Goal: Transaction & Acquisition: Purchase product/service

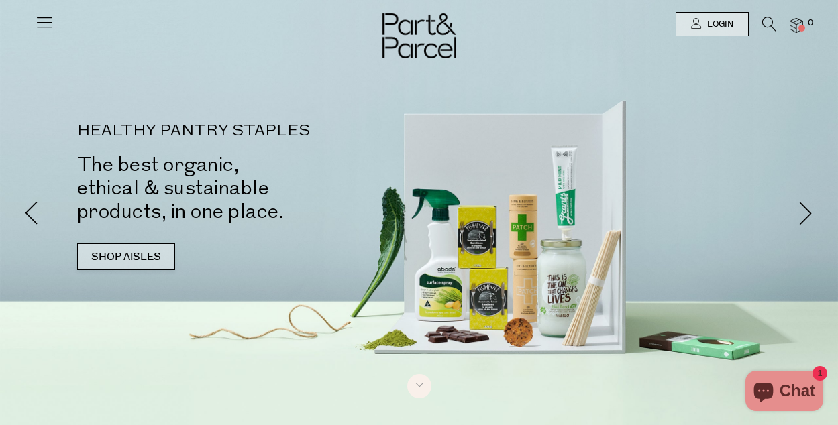
click at [149, 260] on link "SHOP AISLES" at bounding box center [126, 257] width 98 height 27
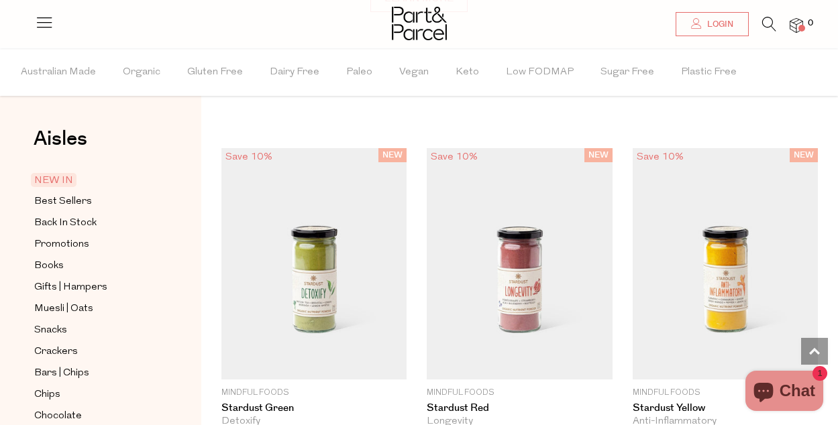
scroll to position [25, 0]
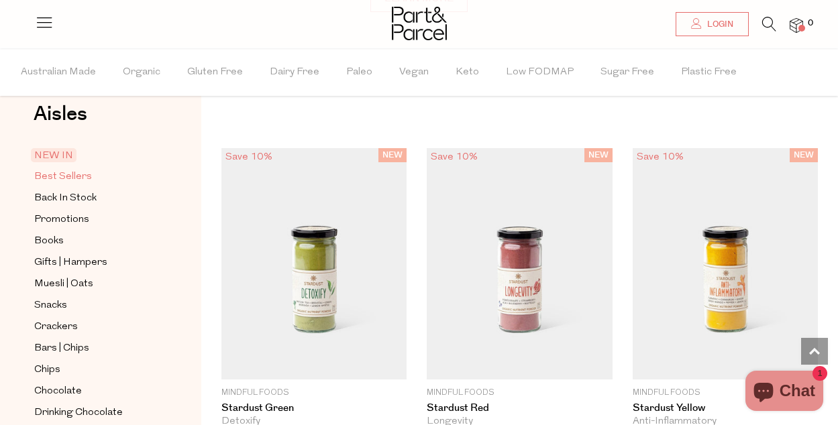
click at [49, 174] on span "Best Sellers" at bounding box center [63, 177] width 58 height 16
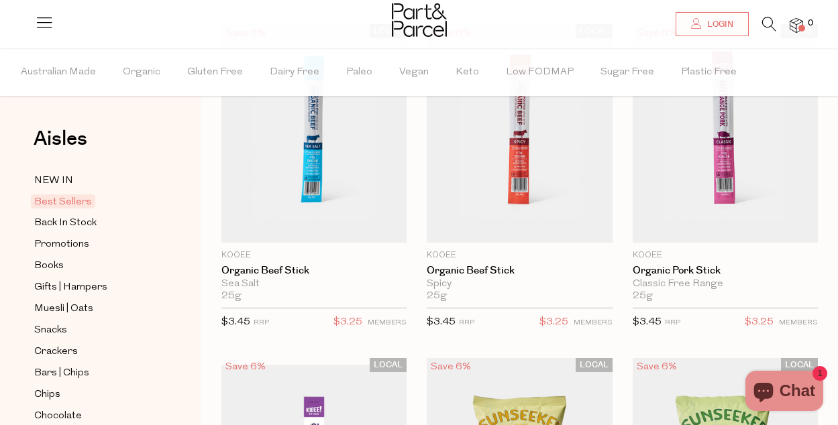
scroll to position [157, 0]
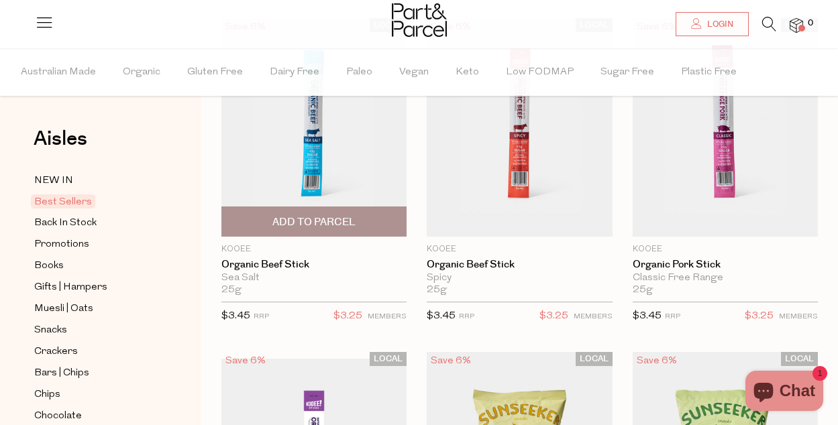
click at [324, 228] on span "Add To Parcel" at bounding box center [313, 222] width 83 height 14
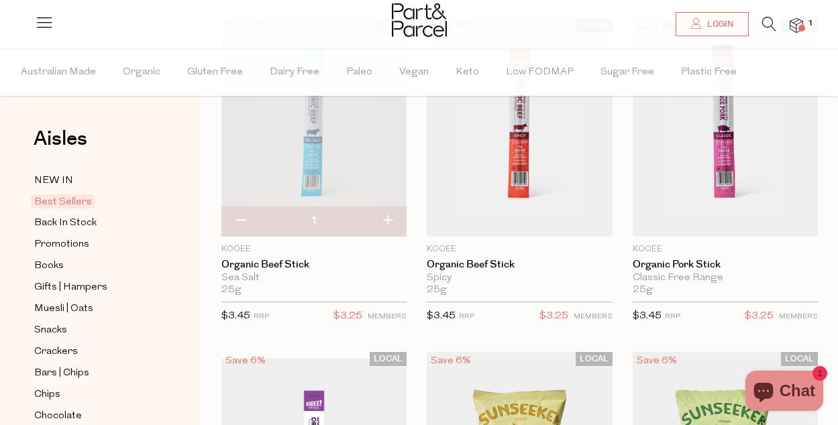
click at [388, 218] on button "button" at bounding box center [387, 222] width 38 height 30
type input "2"
click at [388, 218] on button "button" at bounding box center [387, 222] width 38 height 30
type input "3"
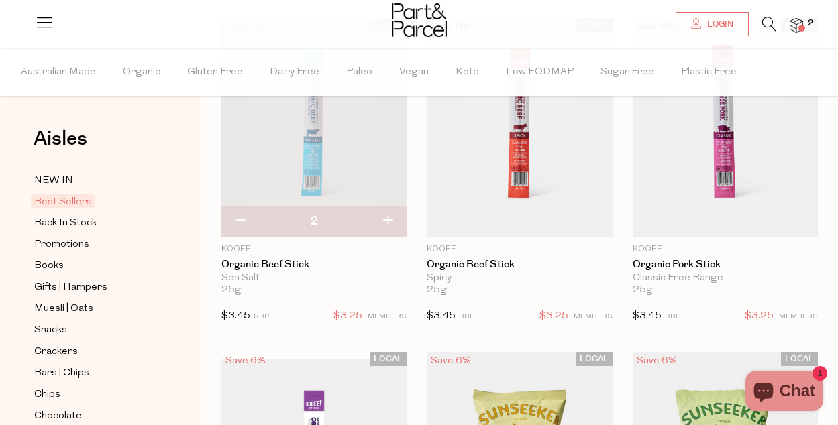
type input "3"
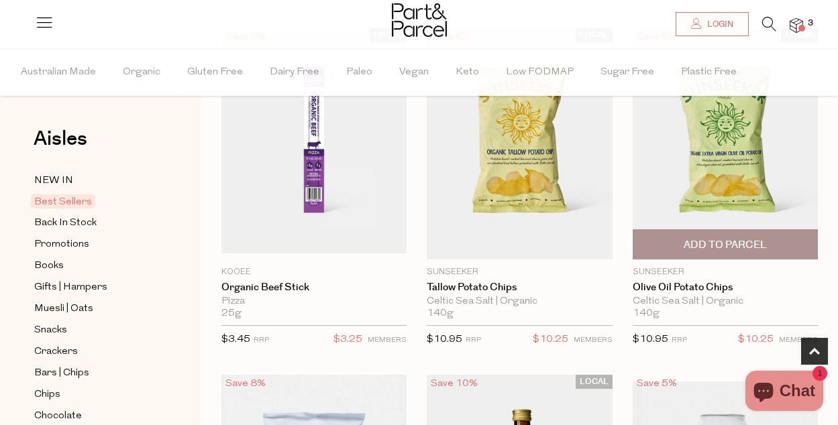
scroll to position [521, 0]
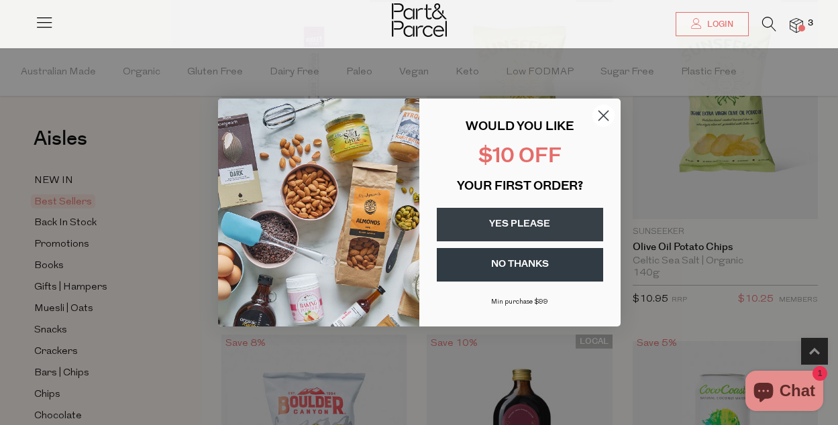
click at [606, 113] on circle "Close dialog" at bounding box center [603, 116] width 22 height 22
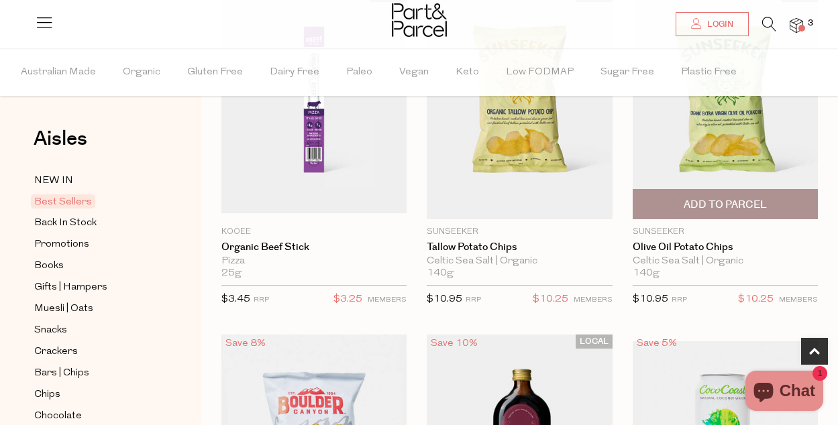
click at [741, 211] on span "Add To Parcel" at bounding box center [725, 205] width 83 height 14
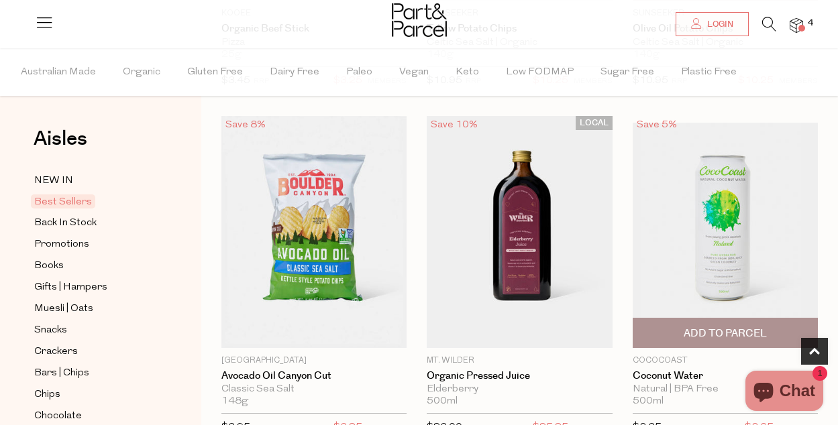
scroll to position [742, 0]
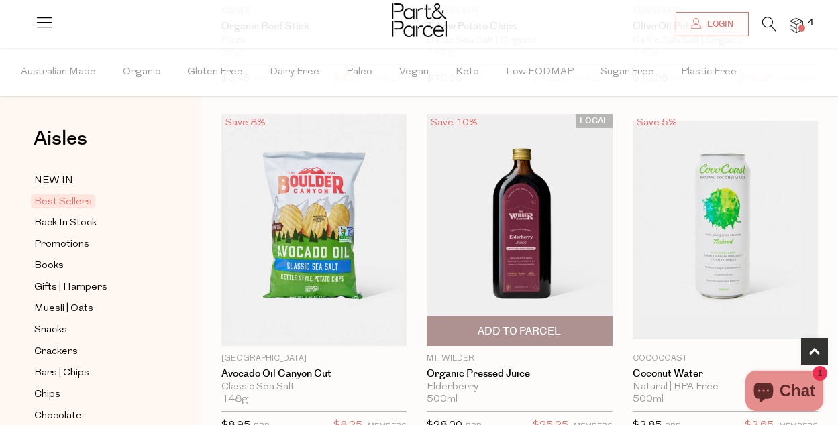
click at [542, 334] on span "Add To Parcel" at bounding box center [519, 332] width 83 height 14
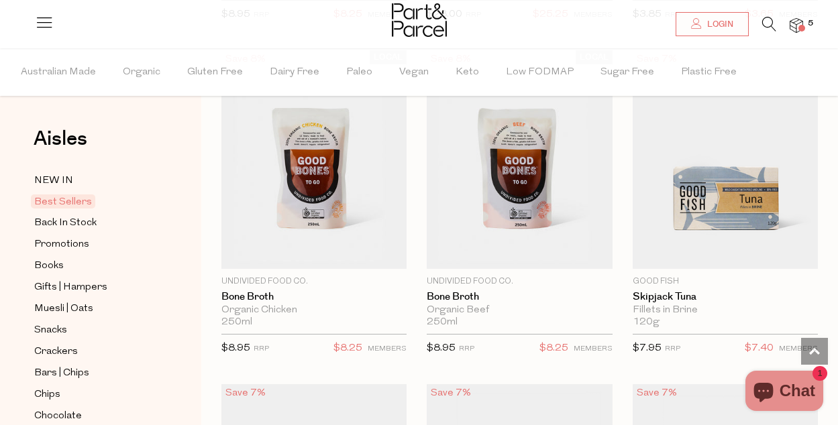
scroll to position [1147, 0]
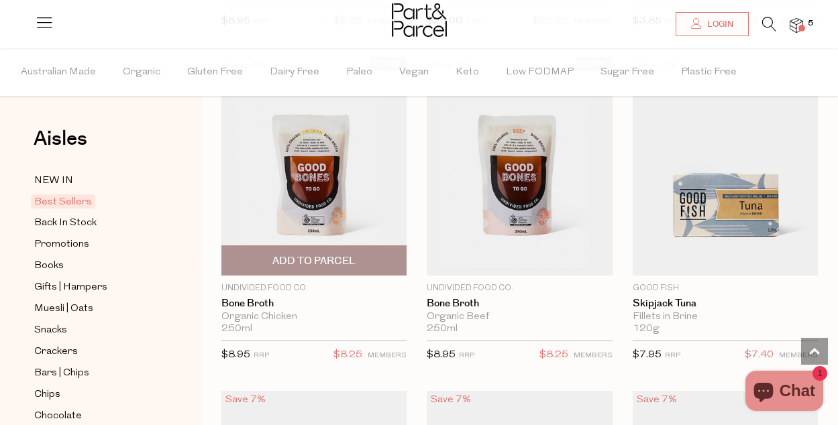
click at [320, 258] on span "Add To Parcel" at bounding box center [313, 261] width 83 height 14
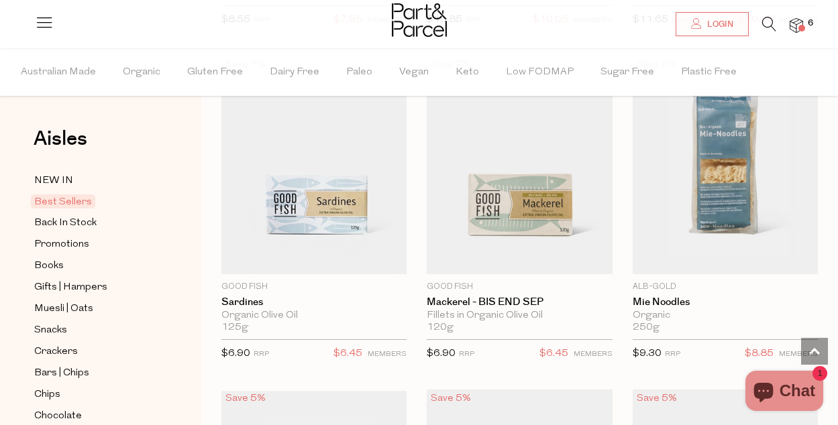
scroll to position [1811, 0]
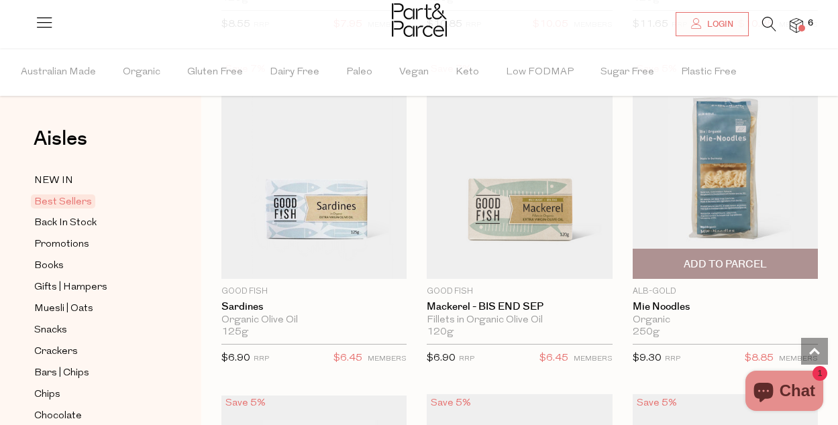
click at [739, 255] on span "Add To Parcel" at bounding box center [725, 264] width 177 height 29
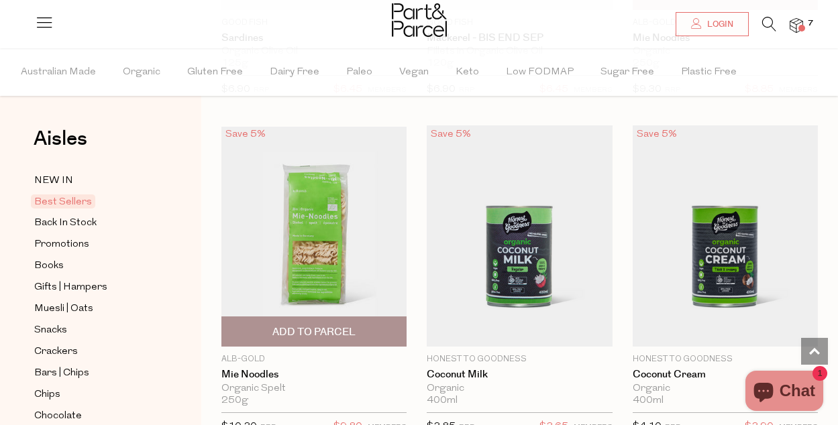
scroll to position [2149, 0]
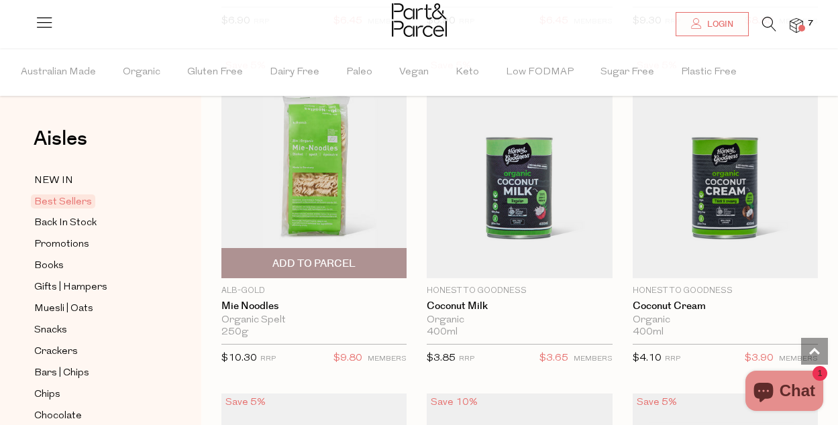
click at [323, 272] on span "Add To Parcel" at bounding box center [313, 263] width 177 height 29
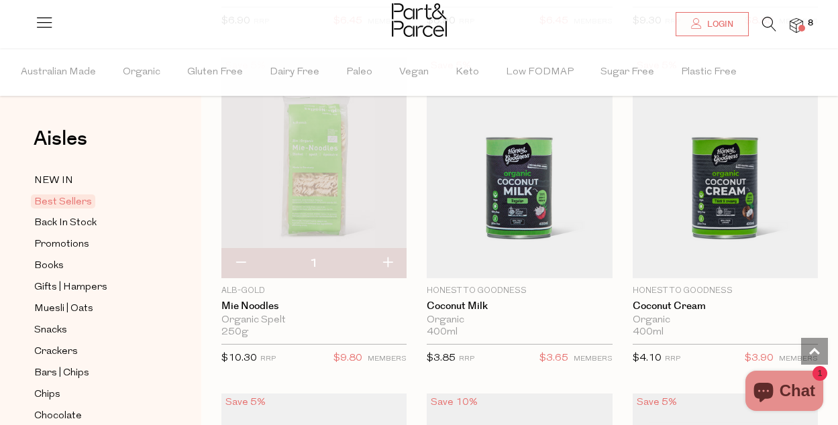
click at [794, 32] on img at bounding box center [796, 25] width 13 height 15
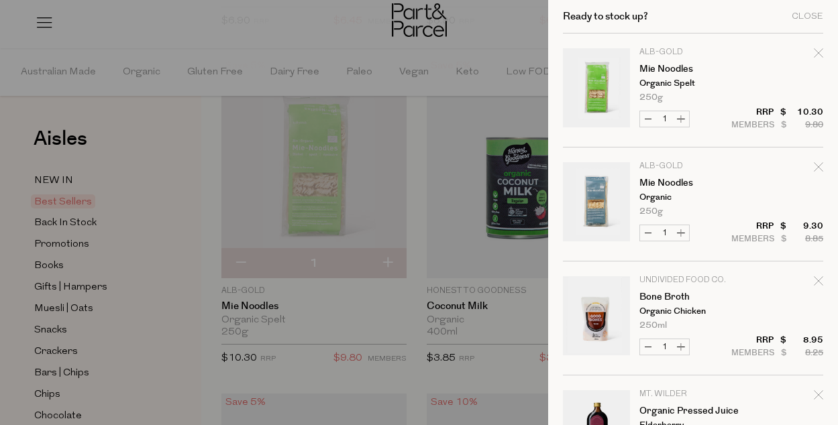
click at [814, 166] on icon "Remove Mie Noodles" at bounding box center [818, 166] width 9 height 9
type input "Add Membership"
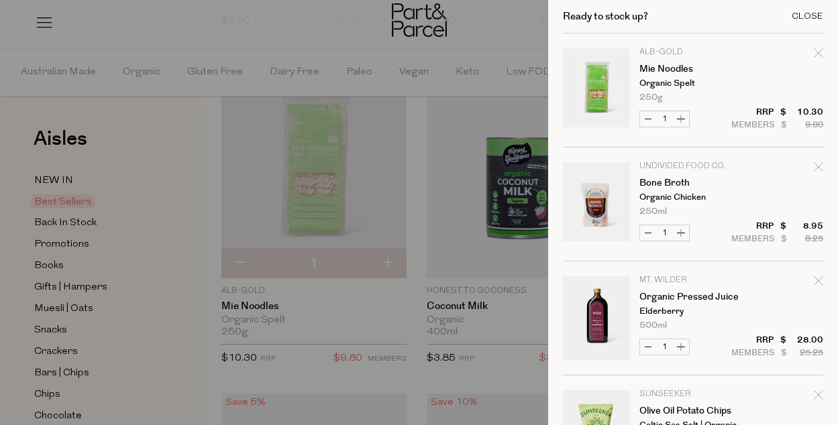
click at [800, 20] on div "Close" at bounding box center [808, 16] width 32 height 9
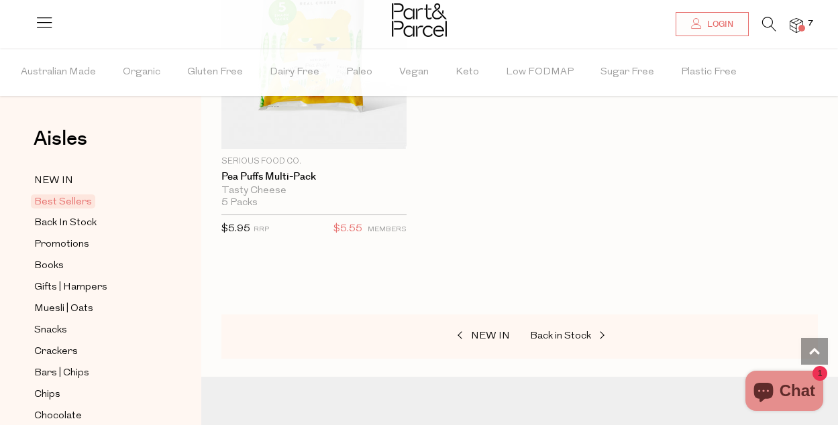
scroll to position [4616, 0]
click at [84, 231] on span "Back In Stock" at bounding box center [65, 223] width 62 height 16
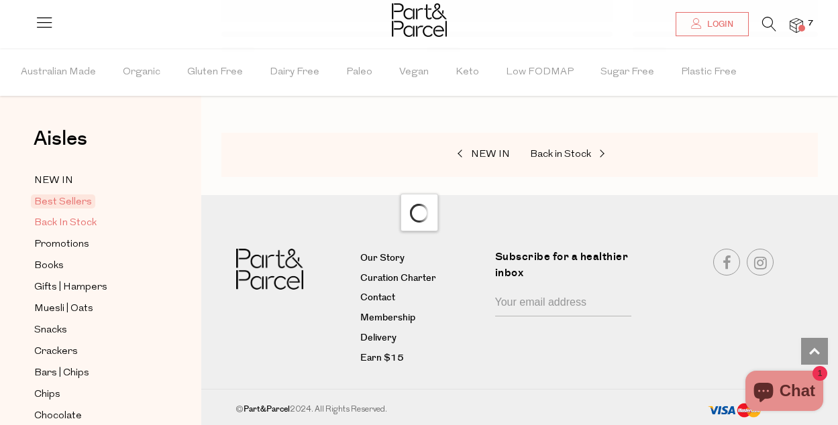
scroll to position [1690, 0]
click at [84, 231] on span "Back In Stock" at bounding box center [65, 223] width 62 height 16
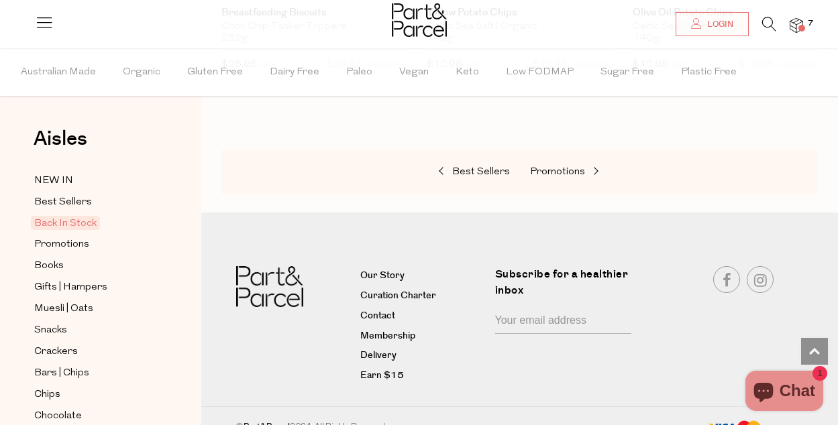
scroll to position [1106, 0]
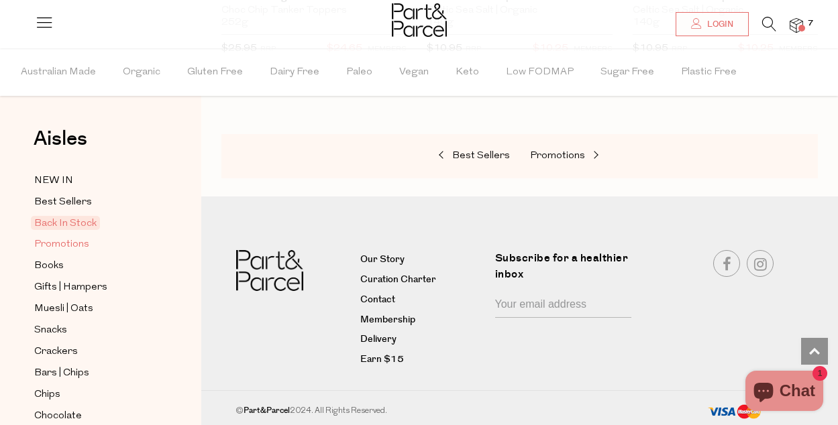
click at [76, 250] on span "Promotions" at bounding box center [61, 245] width 55 height 16
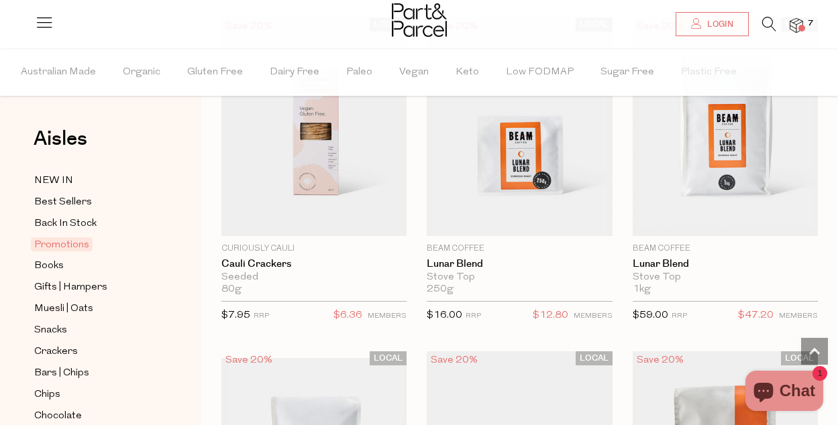
scroll to position [827, 0]
click at [39, 264] on span "Books" at bounding box center [49, 266] width 30 height 16
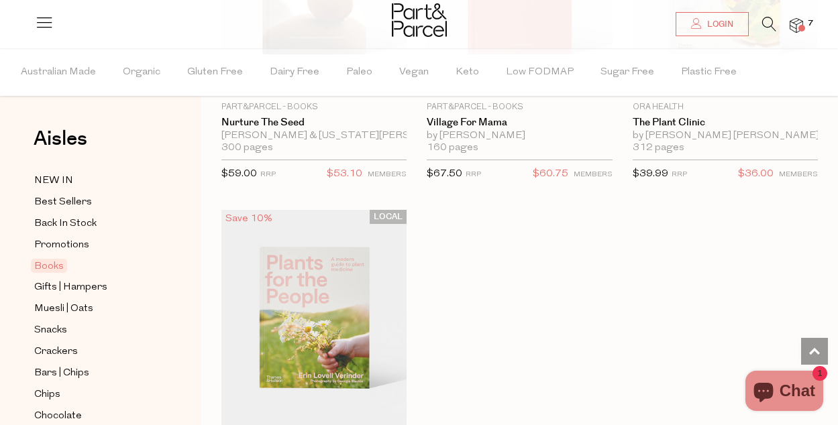
scroll to position [967, 0]
click at [48, 289] on span "Gifts | Hampers" at bounding box center [70, 288] width 73 height 16
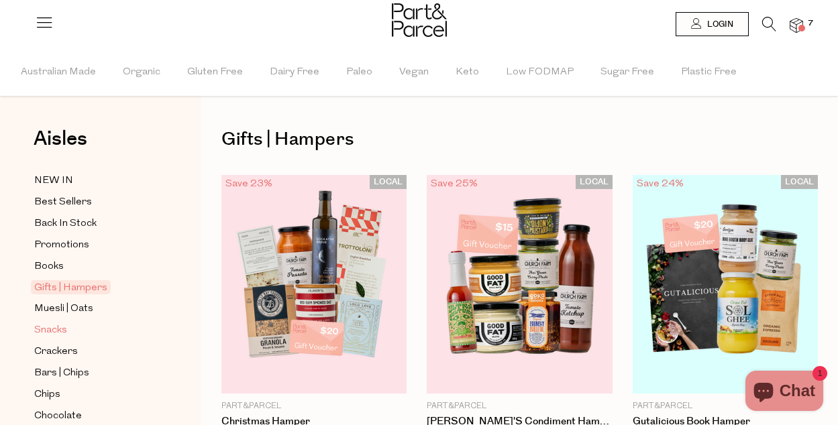
click at [50, 331] on span "Snacks" at bounding box center [50, 331] width 33 height 16
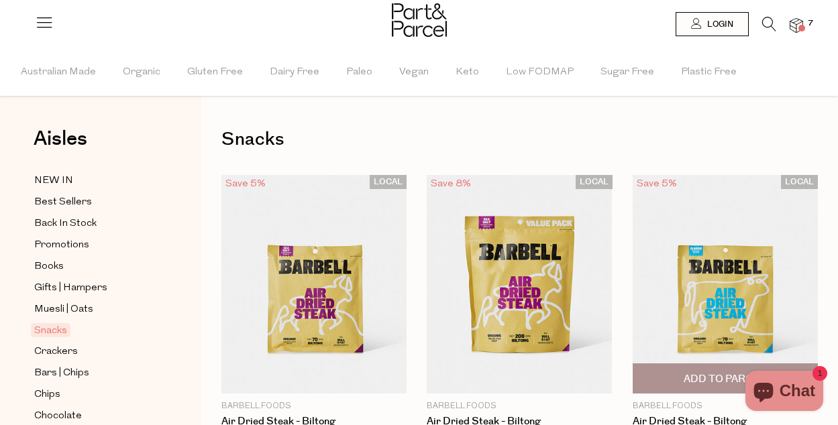
type input "3"
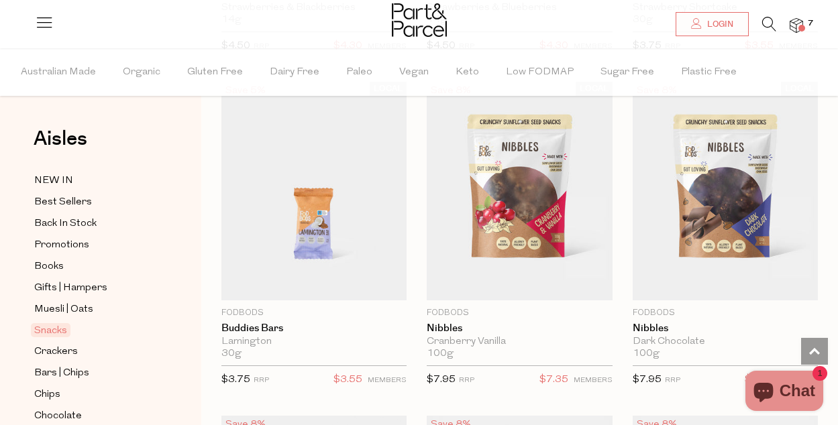
scroll to position [2792, 0]
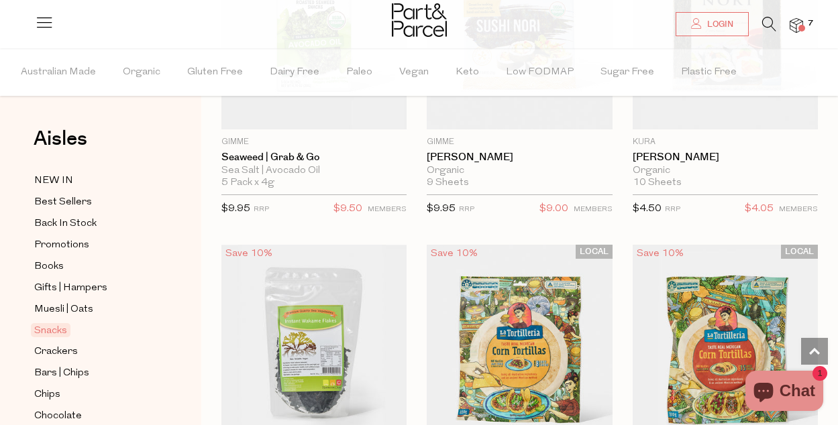
scroll to position [6314, 0]
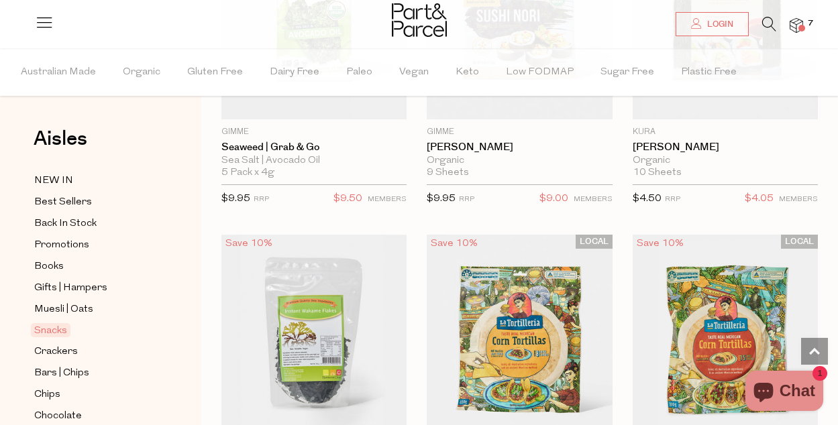
click at [773, 25] on icon at bounding box center [769, 24] width 14 height 15
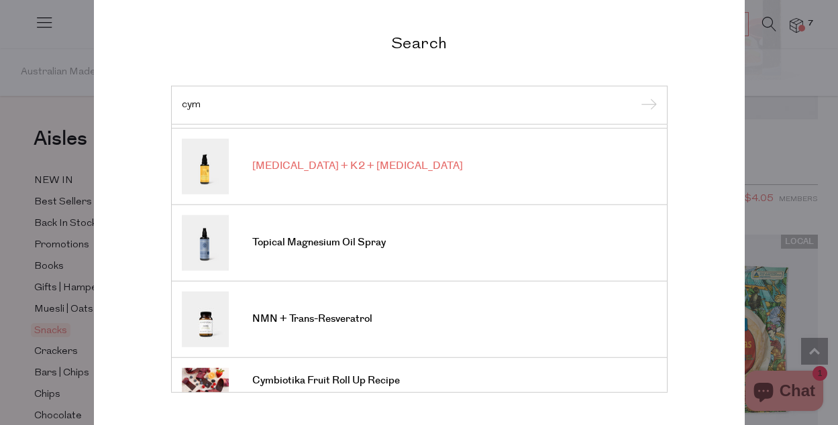
scroll to position [150, 0]
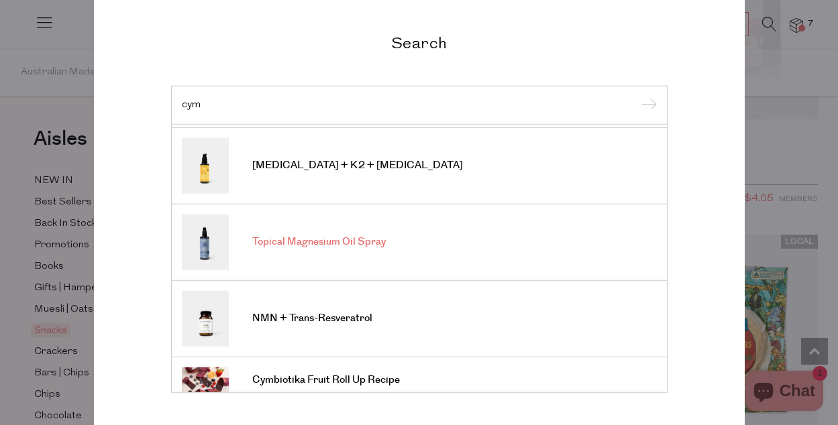
type input "cym"
click at [335, 240] on span "Topical Magnesium Oil Spray" at bounding box center [319, 241] width 134 height 13
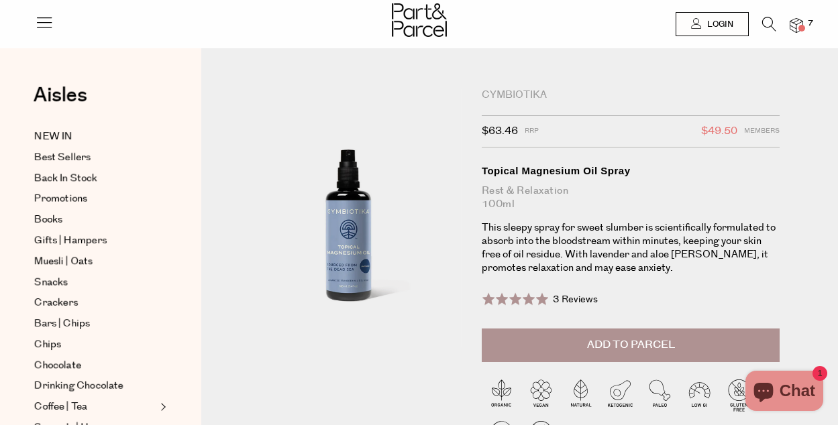
click at [645, 348] on span "Add to Parcel" at bounding box center [631, 344] width 88 height 15
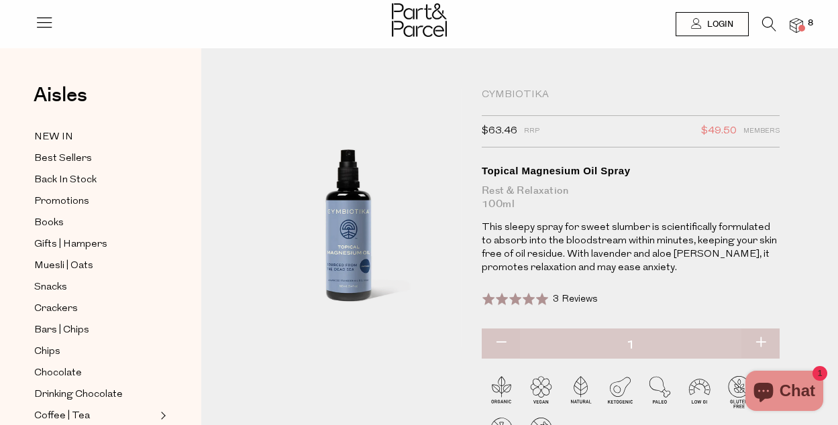
click at [513, 92] on div "Cymbiotika" at bounding box center [631, 95] width 299 height 13
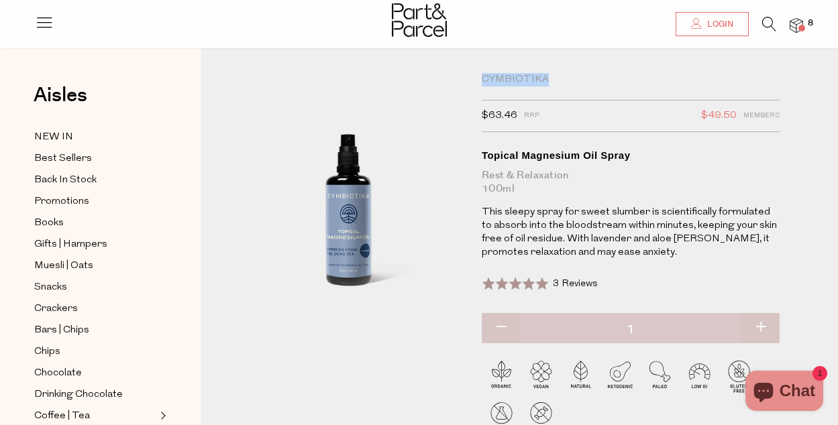
drag, startPoint x: 542, startPoint y: 81, endPoint x: 481, endPoint y: 79, distance: 61.1
click at [480, 79] on div "Cymbiotika $63.46 RRP $49.50 Members Available: In Stock Topical Magnesium Oil …" at bounding box center [616, 266] width 288 height 387
copy div "Cymbiotika"
click at [765, 28] on icon at bounding box center [769, 24] width 14 height 15
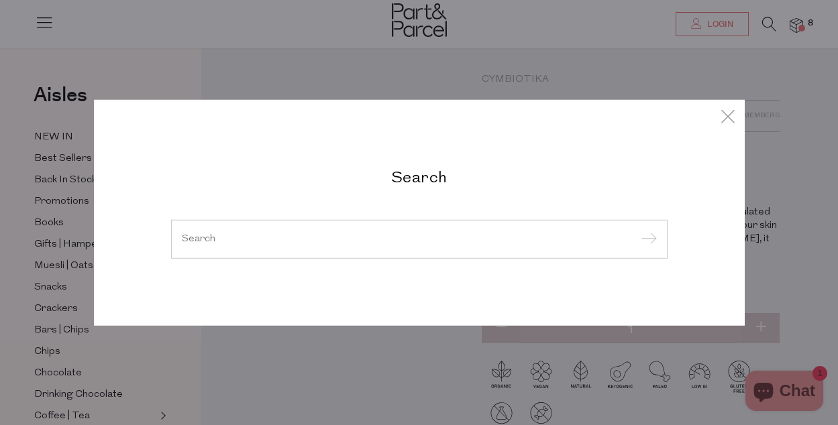
paste input "Cymbiotika"
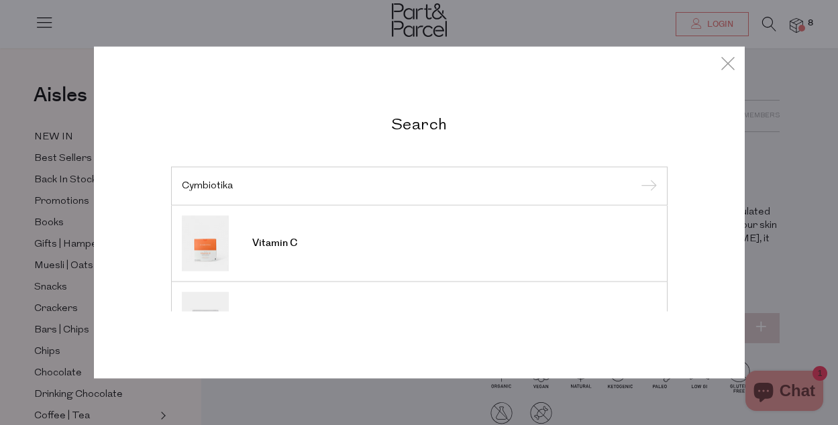
type input "Cymbiotika"
click at [637, 177] on input "submit" at bounding box center [647, 187] width 20 height 20
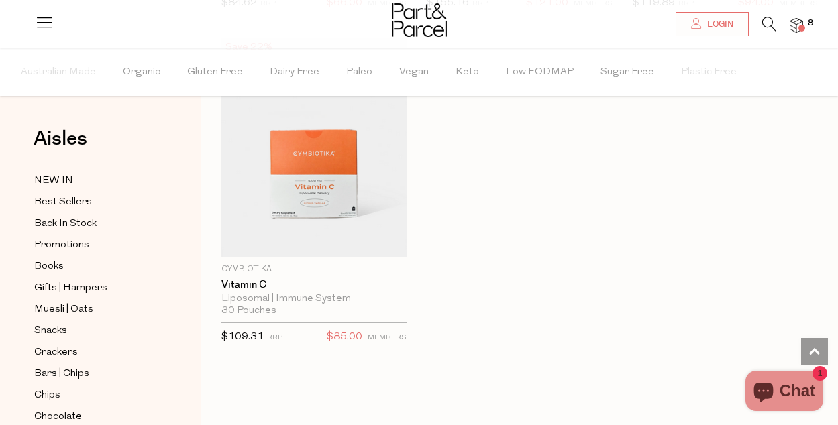
scroll to position [1442, 0]
